Goal: Information Seeking & Learning: Learn about a topic

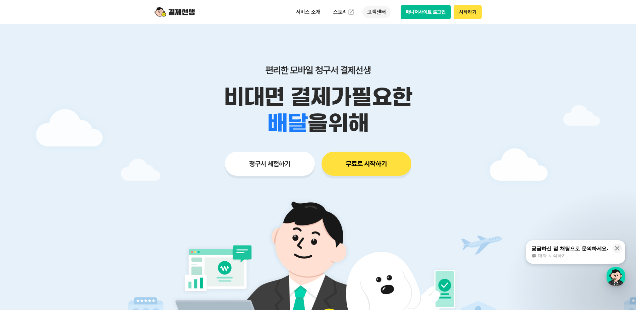
click at [377, 15] on p "고객센터" at bounding box center [376, 12] width 28 height 12
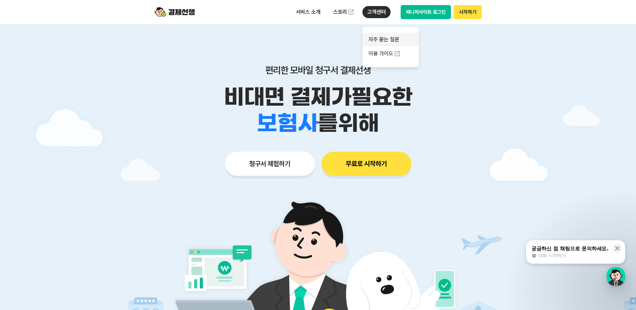
click at [371, 41] on link "자주 묻는 질문" at bounding box center [390, 39] width 56 height 13
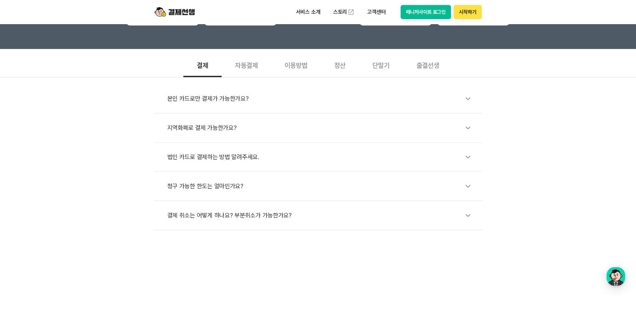
scroll to position [201, 0]
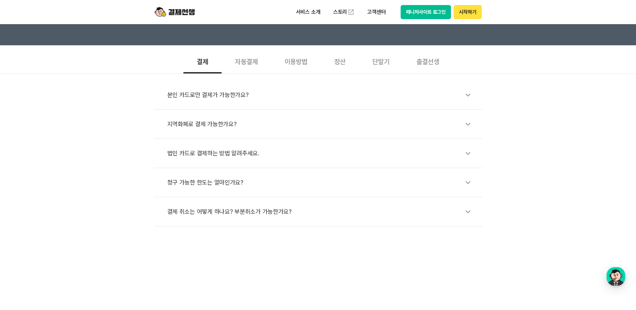
click at [276, 210] on div "결체 취소는 어떻게 하나요? 부분취소가 가능한가요?" at bounding box center [321, 211] width 308 height 15
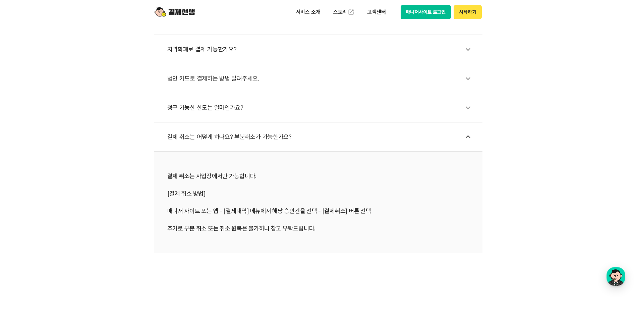
scroll to position [268, 0]
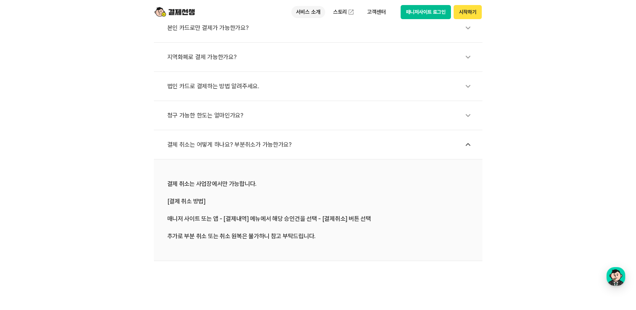
click at [302, 9] on p "서비스 소개" at bounding box center [308, 12] width 34 height 12
click at [548, 66] on div "본인 카드로만 결제가 가능한가요? 지역화폐로 결제 가능한가요? 법인 카드로 결제하는 방법 알려주세요. 청구 가능한 한도는 얼마인가요? 결체 취…" at bounding box center [318, 133] width 636 height 254
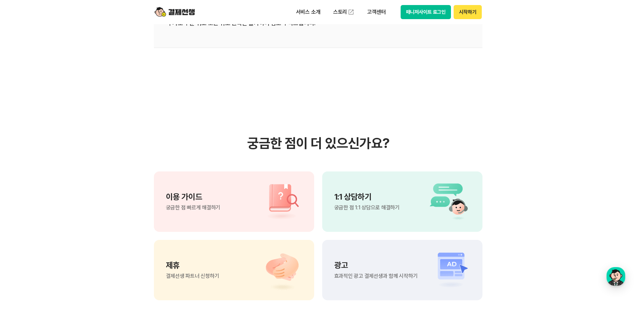
scroll to position [503, 0]
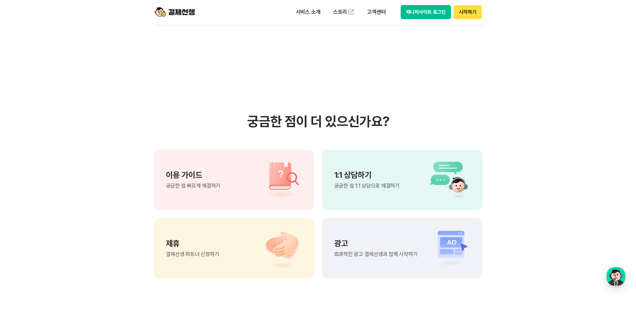
click at [405, 177] on div "1:1 상담하기 궁금한 점 1:1 상담으로 해결하기" at bounding box center [402, 179] width 160 height 60
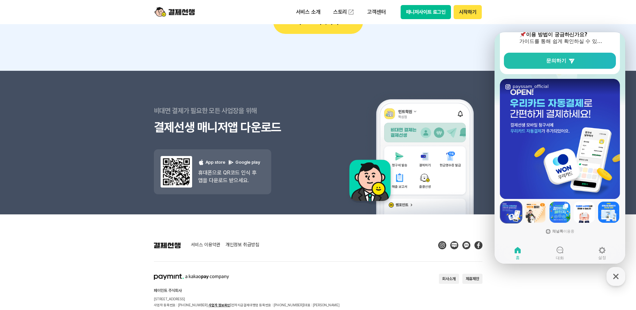
scroll to position [969, 0]
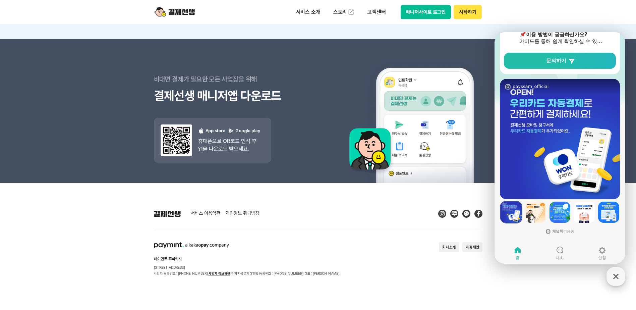
click at [614, 280] on icon "button" at bounding box center [616, 276] width 12 height 12
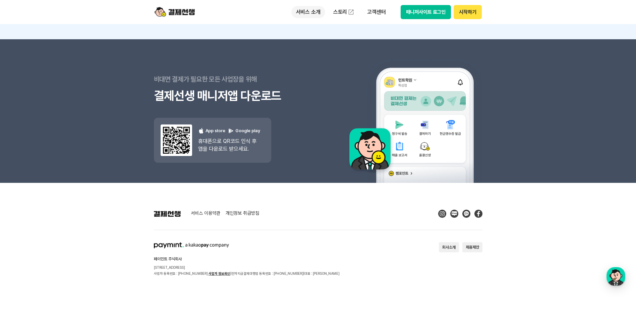
click at [314, 10] on p "서비스 소개" at bounding box center [308, 12] width 34 height 12
click at [265, 11] on div "서비스 소개 청구서 발송 결제하기 수납/매출관리 현금영수증 출결관리 스토리 고객센터 매니저사이트 로그인 시작하기" at bounding box center [317, 12] width 343 height 24
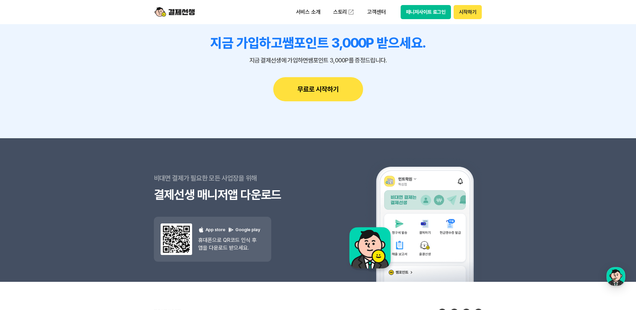
scroll to position [868, 0]
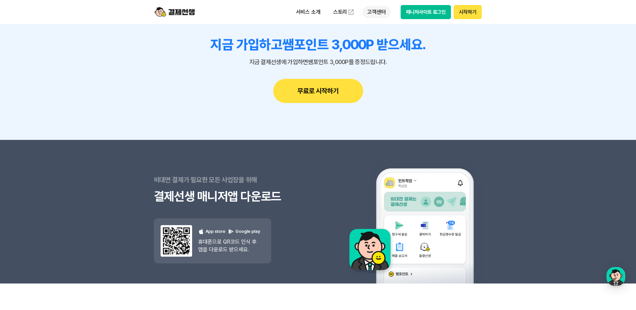
click at [368, 8] on p "고객센터" at bounding box center [376, 12] width 28 height 12
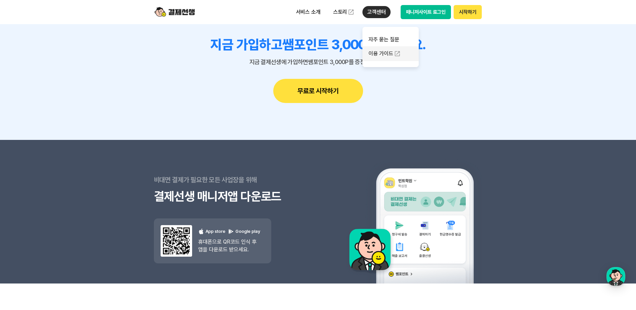
click at [374, 54] on link "이용 가이드" at bounding box center [390, 53] width 56 height 15
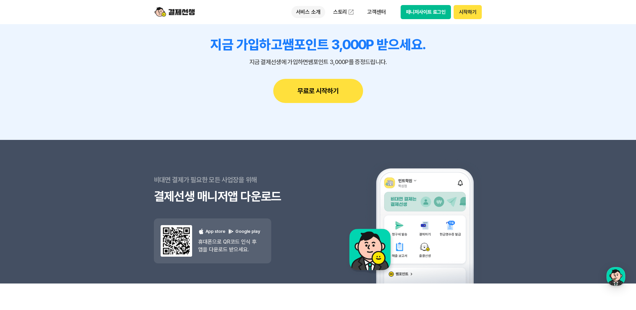
click at [307, 15] on p "서비스 소개" at bounding box center [308, 12] width 34 height 12
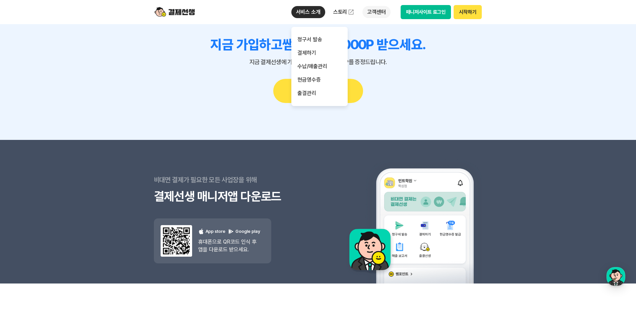
click at [381, 14] on p "고객센터" at bounding box center [376, 12] width 28 height 12
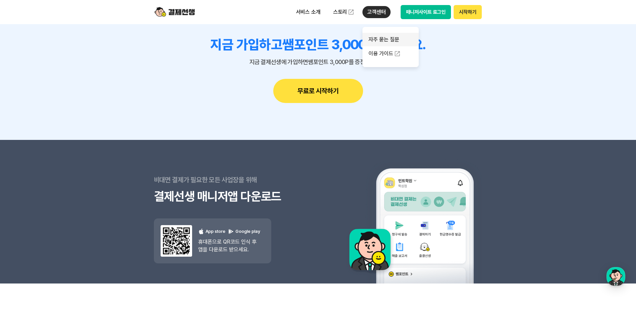
click at [376, 38] on link "자주 묻는 질문" at bounding box center [390, 39] width 56 height 13
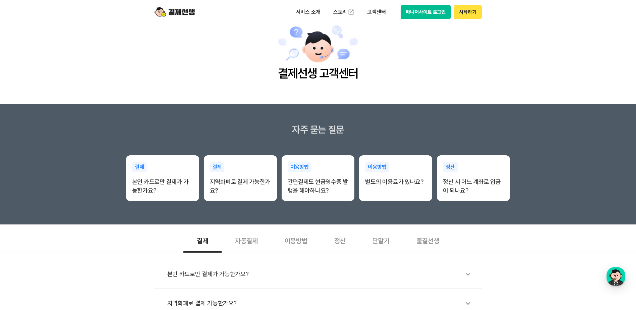
scroll to position [67, 0]
